Goal: Information Seeking & Learning: Learn about a topic

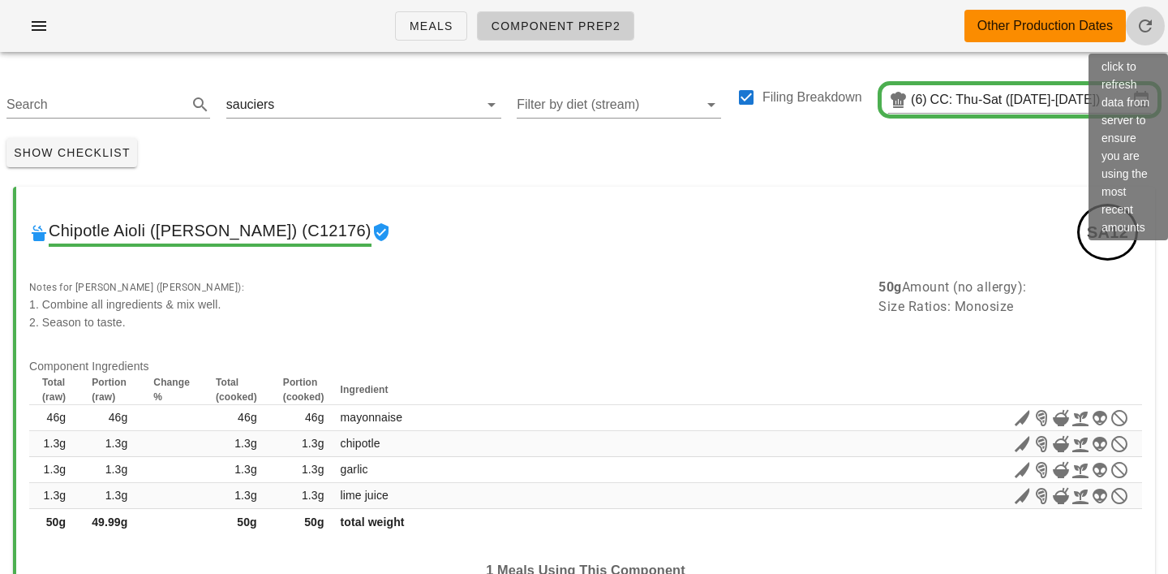
click at [1144, 31] on icon "button" at bounding box center [1145, 25] width 19 height 19
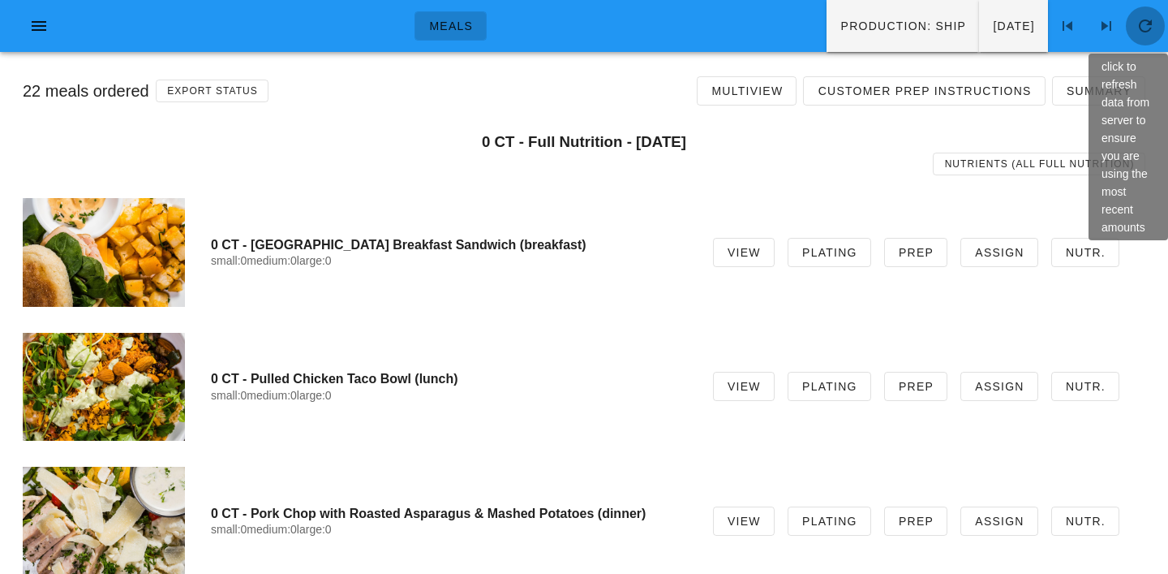
click at [1154, 32] on icon "button" at bounding box center [1145, 25] width 19 height 19
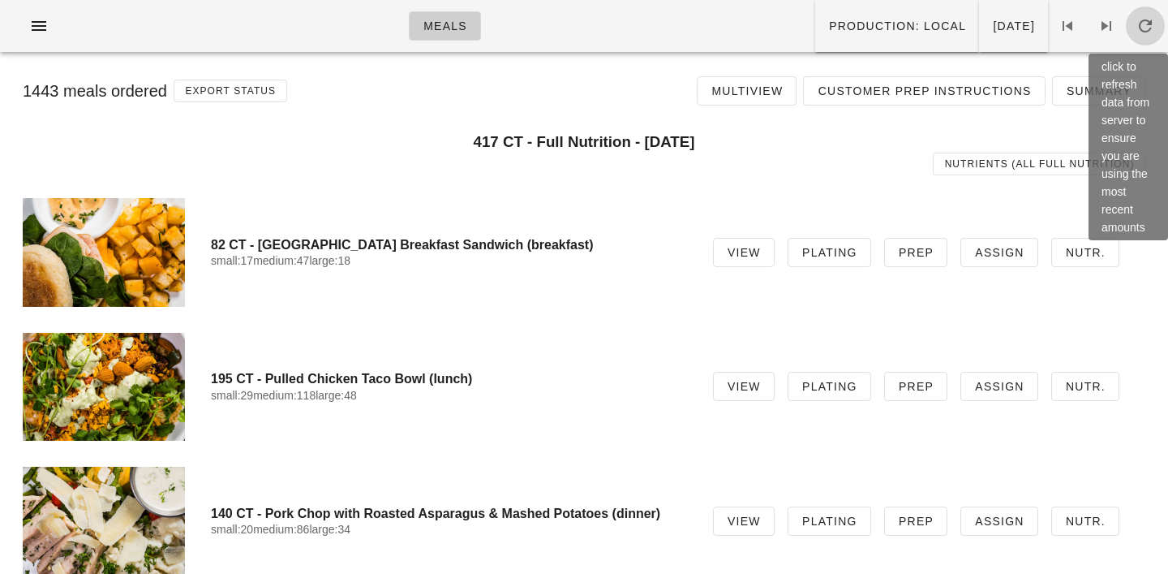
click at [1145, 30] on icon "button" at bounding box center [1145, 25] width 19 height 19
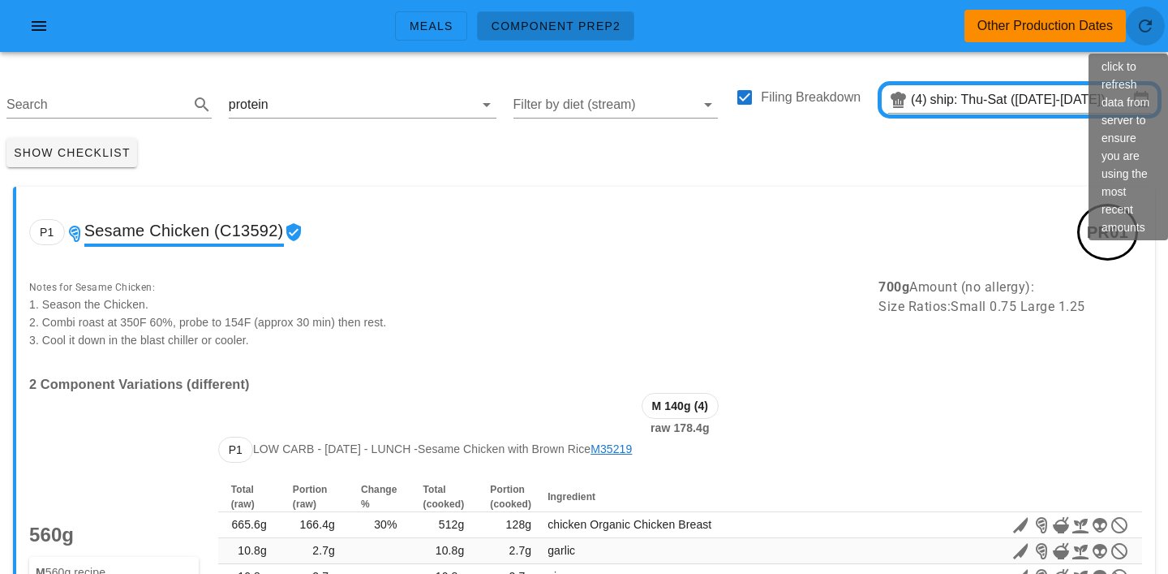
click at [1149, 29] on icon "button" at bounding box center [1145, 25] width 19 height 19
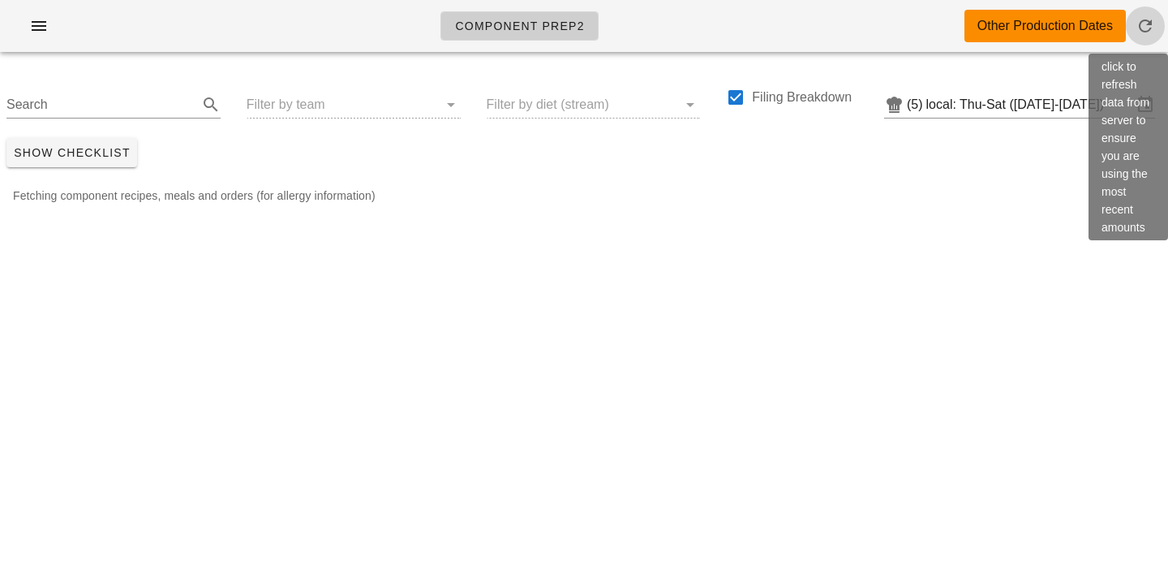
click at [1151, 25] on icon "button" at bounding box center [1145, 25] width 19 height 19
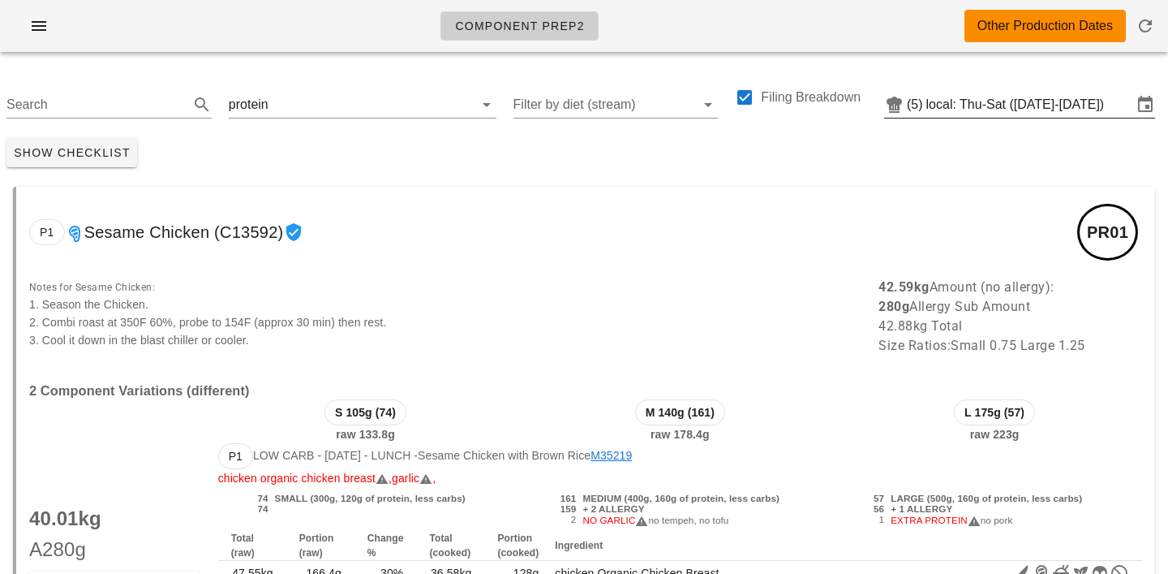
click at [995, 104] on input "local: Thu-Sat ([DATE]-[DATE])" at bounding box center [1030, 105] width 206 height 26
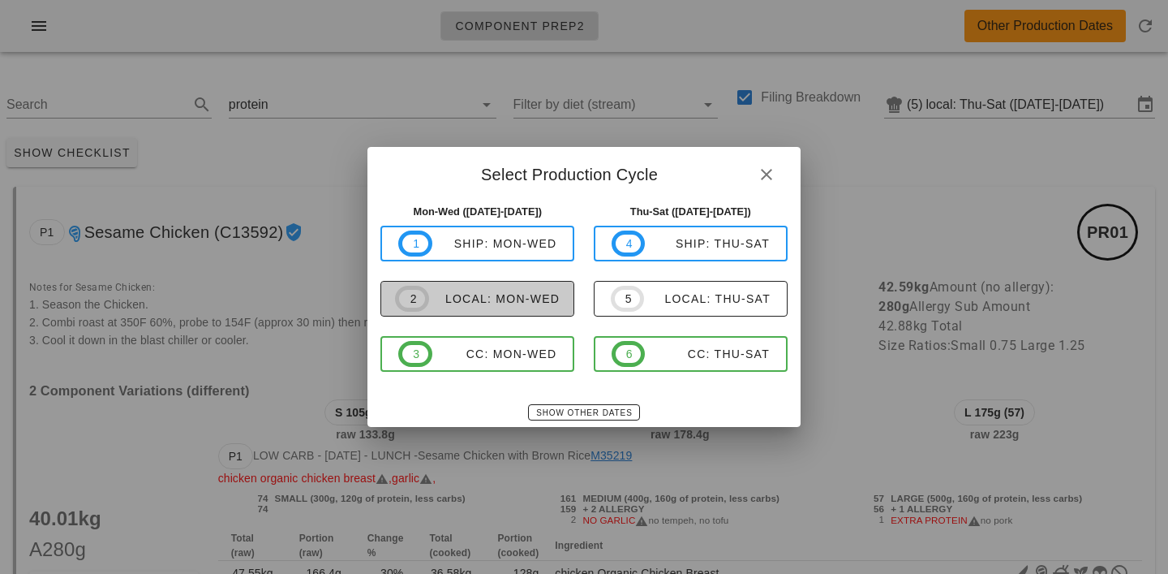
click at [531, 290] on span "2 local: Mon-Wed" at bounding box center [477, 299] width 165 height 26
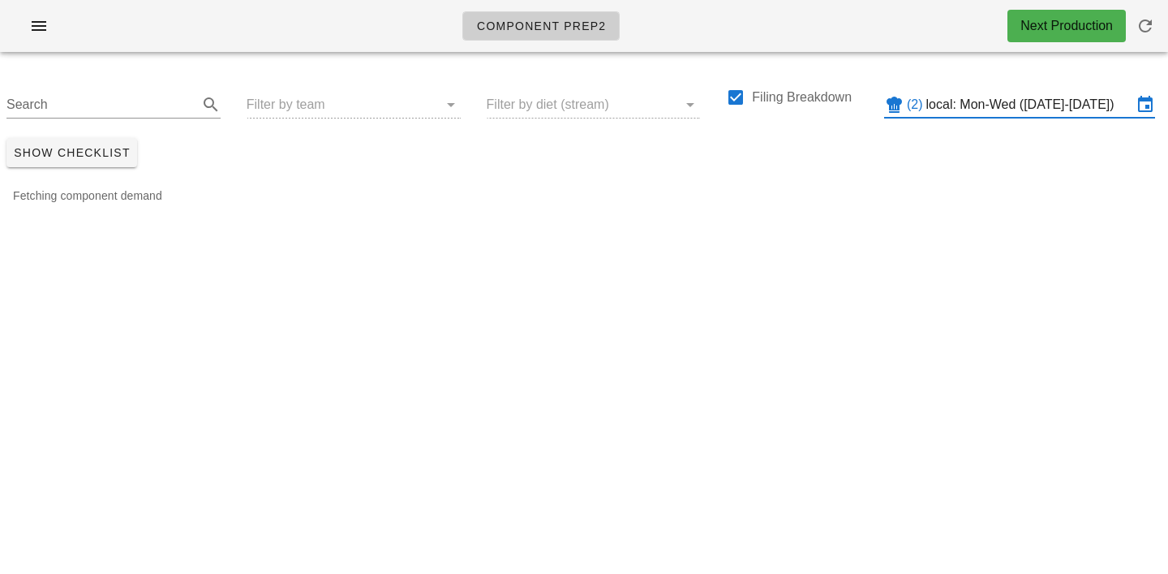
click at [279, 105] on div "Search Filter by team Filter by diet (stream) Filing Breakdown (2) local: Mon-W…" at bounding box center [584, 98] width 1168 height 67
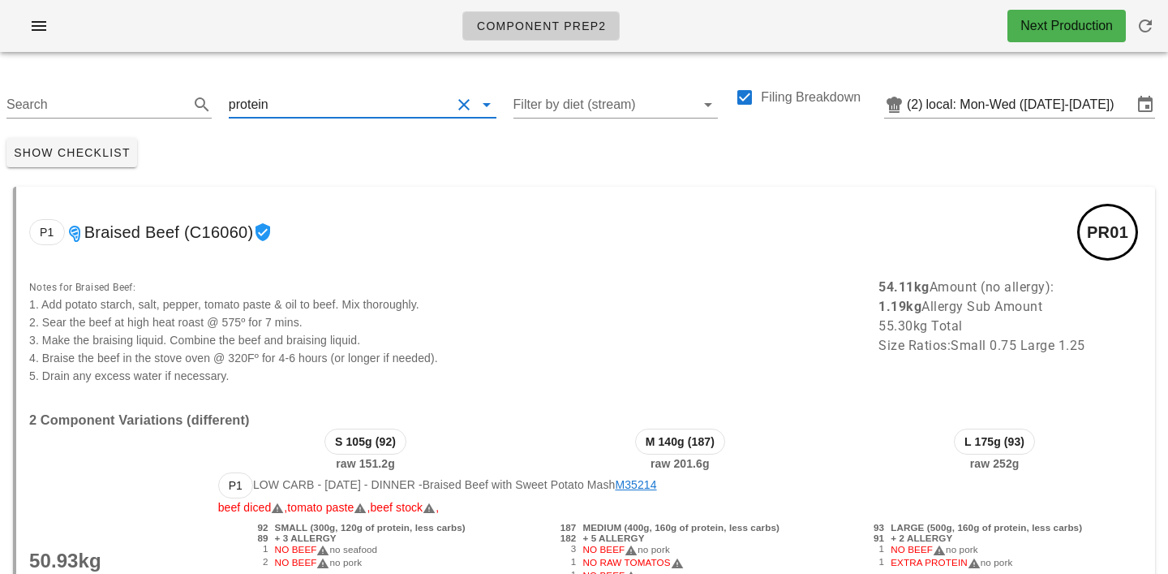
click at [279, 105] on input "text" at bounding box center [361, 105] width 179 height 26
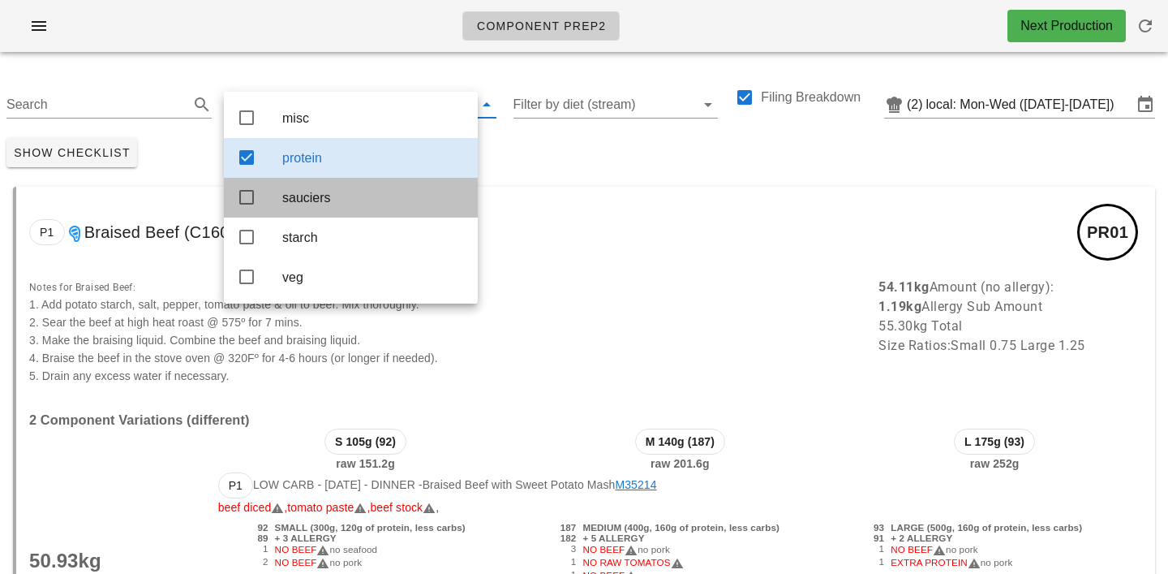
click at [299, 205] on div "sauciers" at bounding box center [373, 197] width 183 height 15
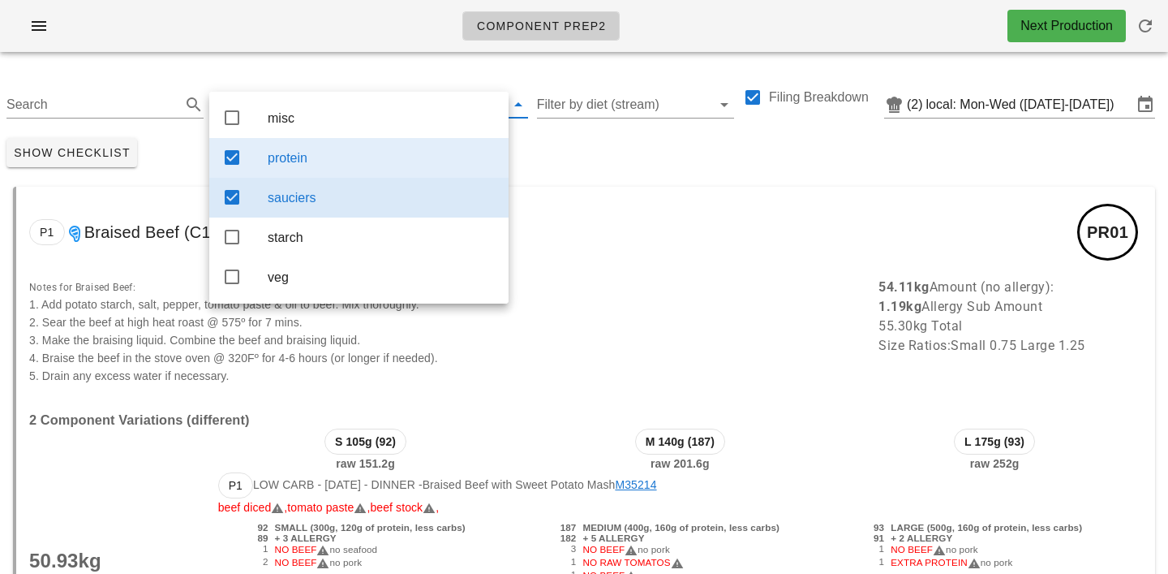
click at [323, 164] on div "protein" at bounding box center [382, 157] width 228 height 15
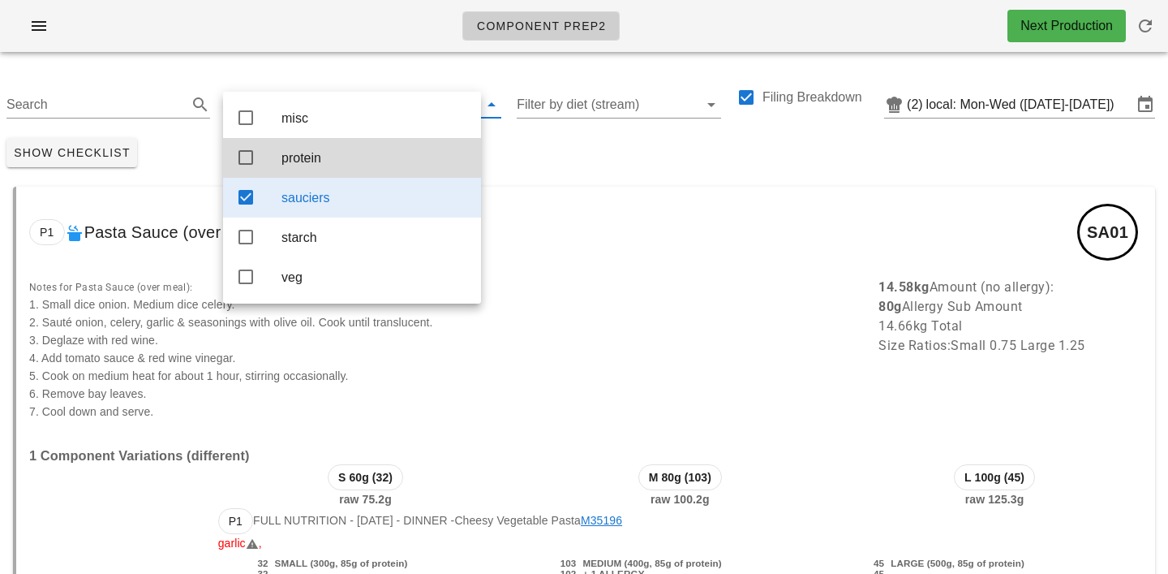
click at [548, 157] on div "Show Checklist" at bounding box center [584, 152] width 1168 height 42
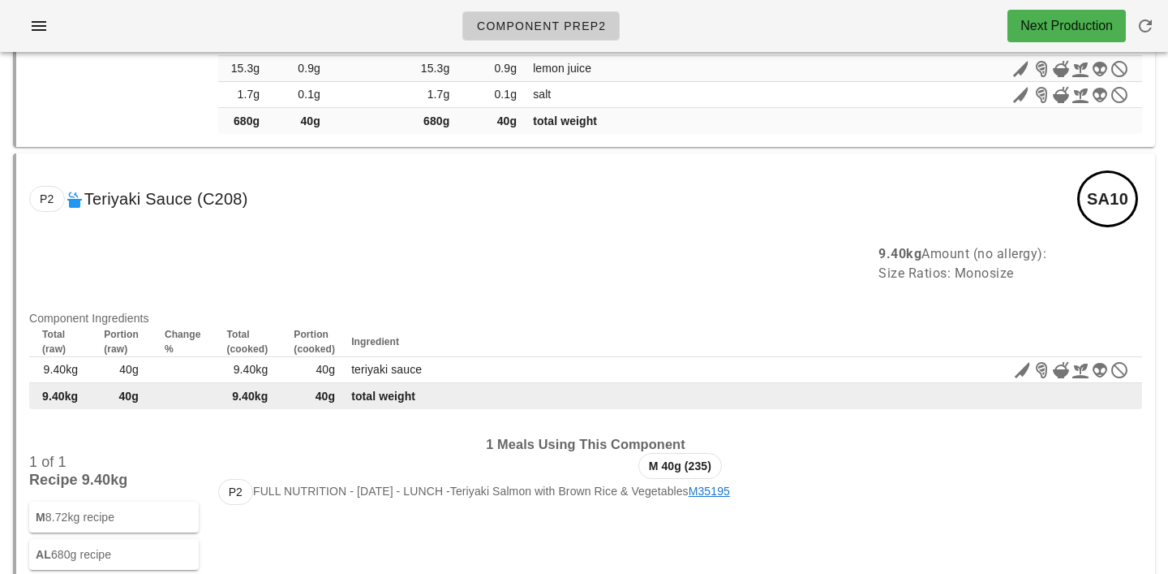
scroll to position [7866, 0]
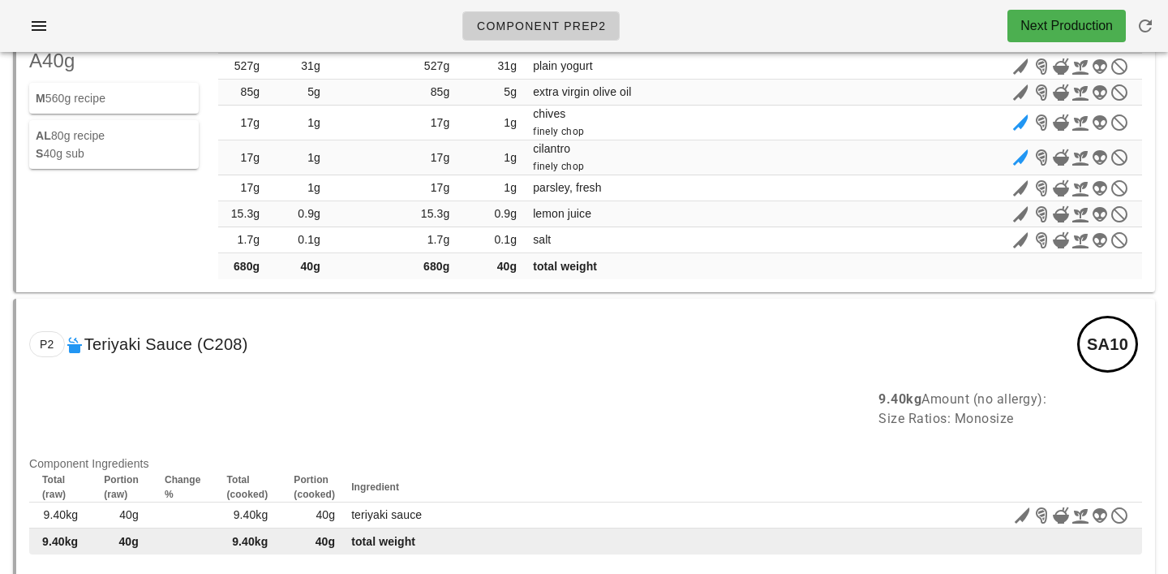
drag, startPoint x: 450, startPoint y: 259, endPoint x: 450, endPoint y: 528, distance: 269.4
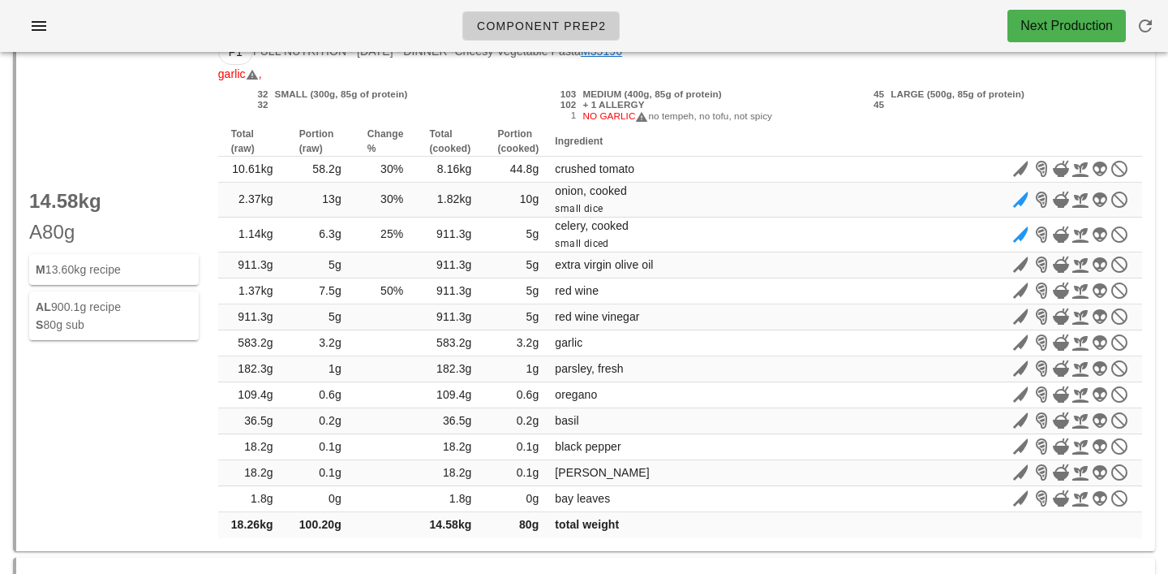
scroll to position [0, 0]
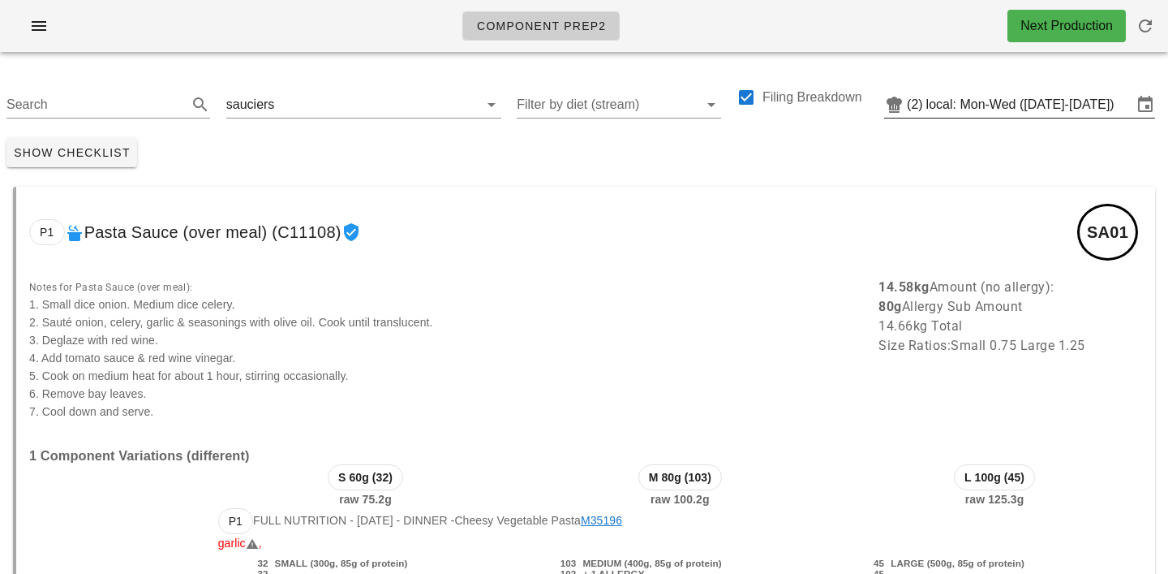
click at [987, 98] on input "local: Mon-Wed ([DATE]-[DATE])" at bounding box center [1030, 105] width 206 height 26
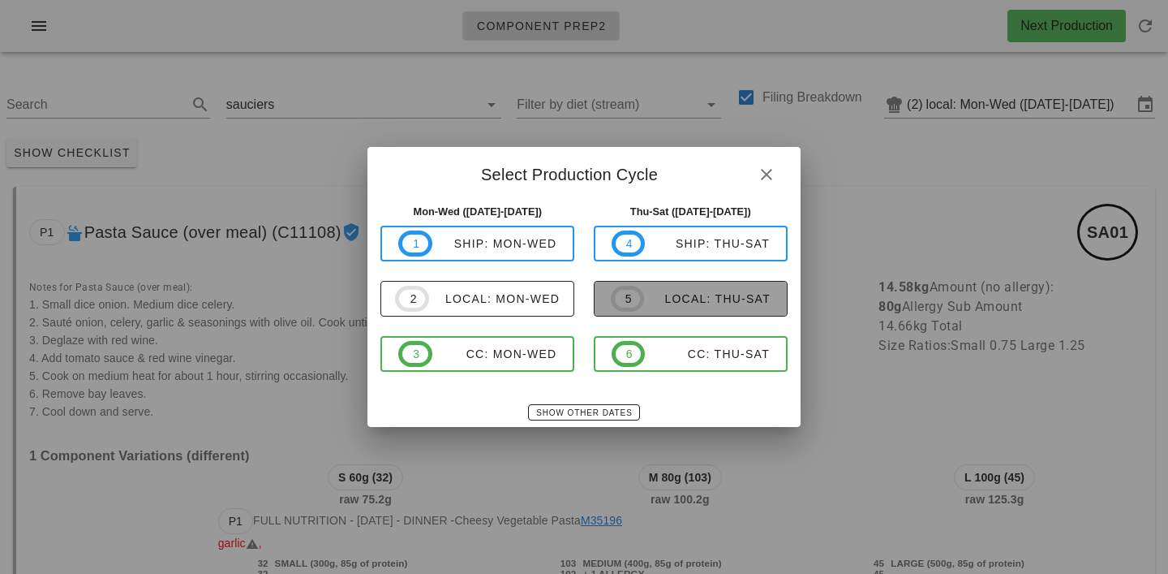
click at [696, 295] on div "local: Thu-Sat" at bounding box center [707, 298] width 127 height 13
type input "local: Thu-Sat ([DATE]-[DATE])"
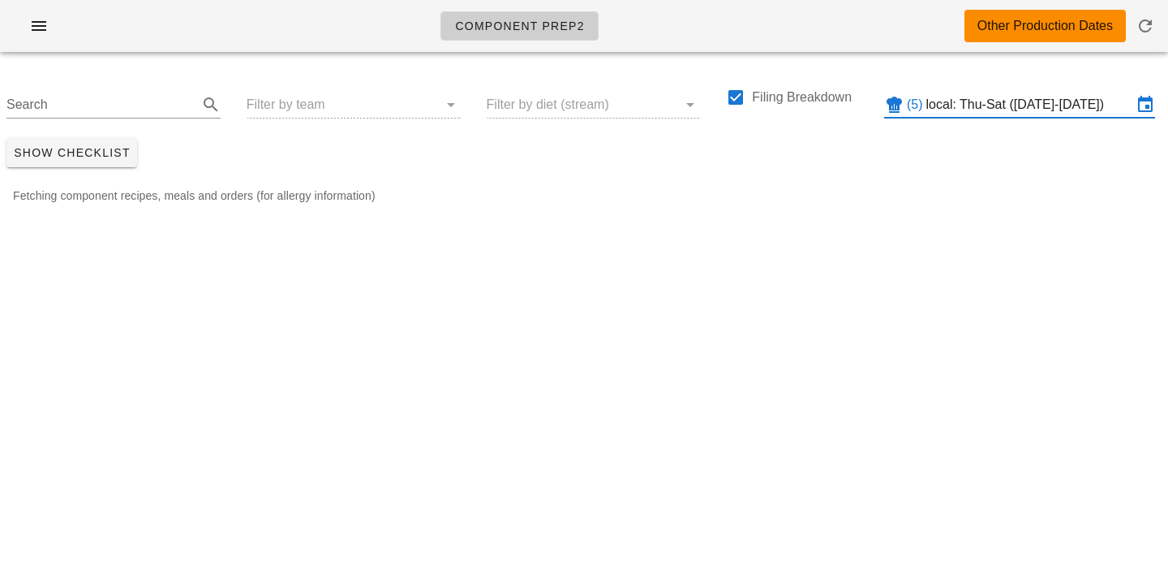
click at [265, 113] on div "Search Filter by team Filter by diet (stream) Filing Breakdown (5) local: Thu-S…" at bounding box center [584, 98] width 1168 height 67
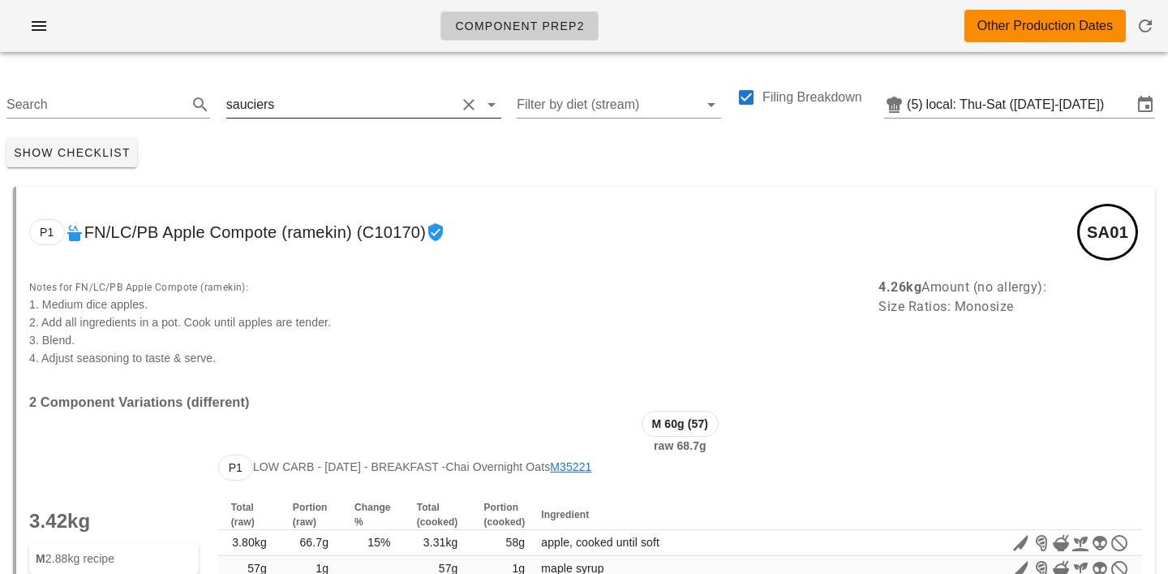
click at [307, 111] on input "text" at bounding box center [367, 105] width 178 height 26
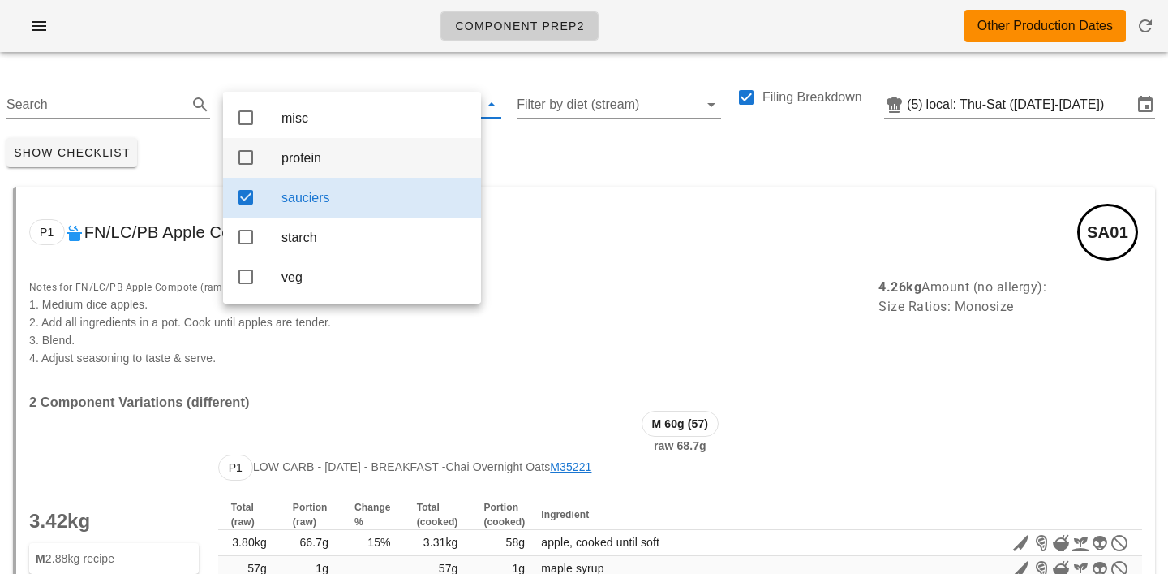
click at [309, 159] on div "protein" at bounding box center [375, 157] width 187 height 15
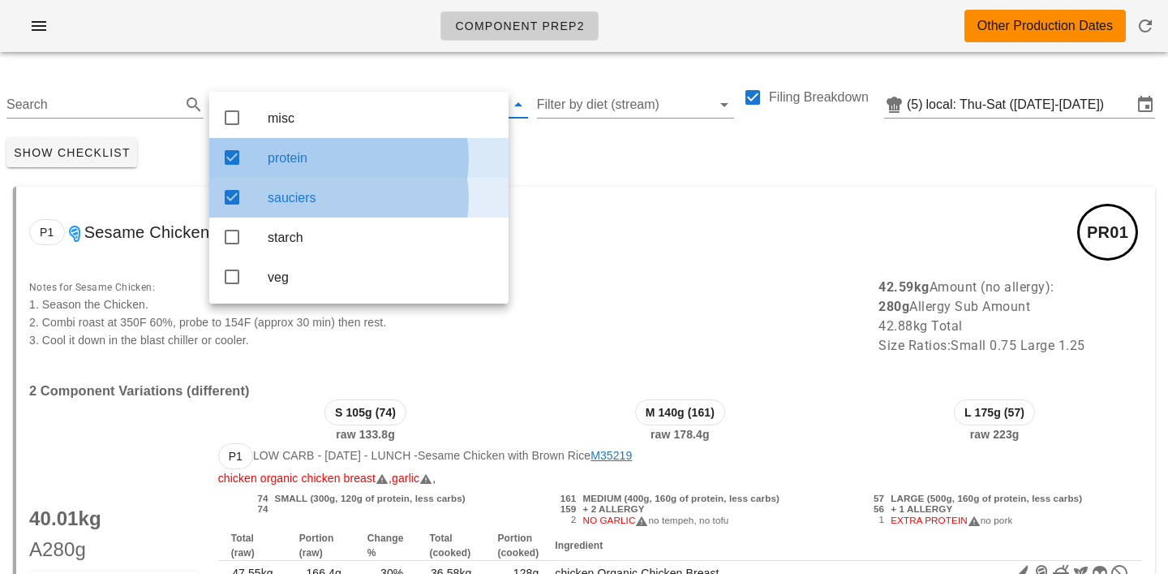
click at [339, 205] on div "sauciers" at bounding box center [382, 197] width 228 height 15
